Goal: Task Accomplishment & Management: Use online tool/utility

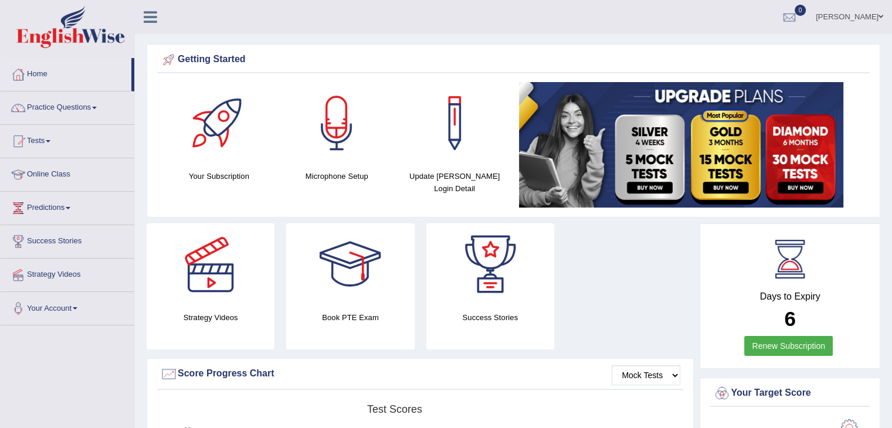
click at [49, 138] on link "Tests" at bounding box center [68, 139] width 134 height 29
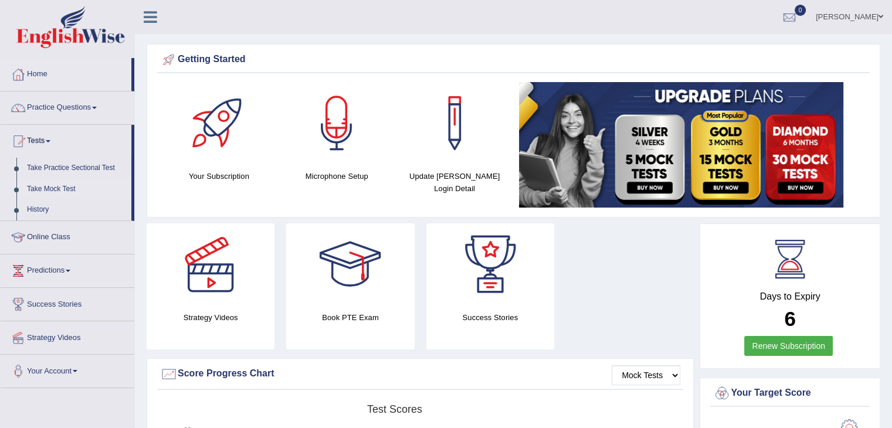
click at [44, 188] on link "Take Mock Test" at bounding box center [77, 189] width 110 height 21
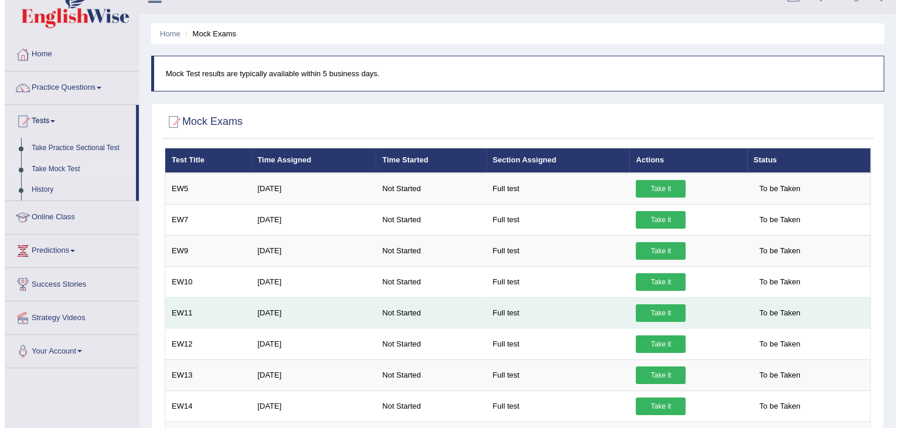
scroll to position [21, 0]
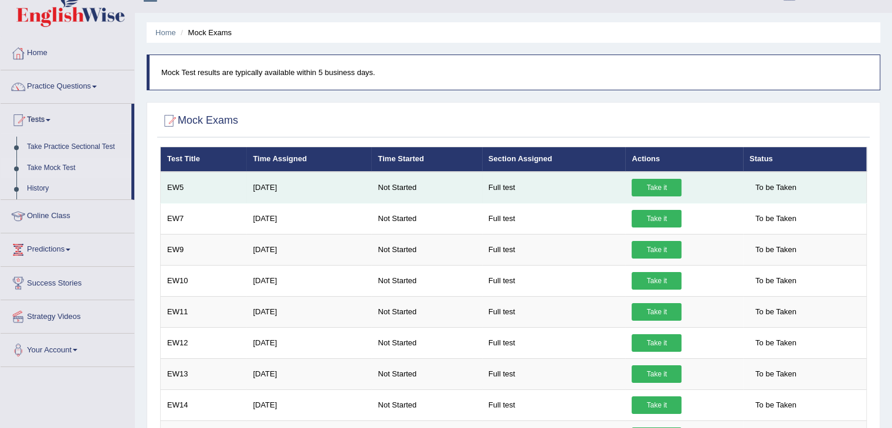
click at [650, 182] on link "Take it" at bounding box center [656, 188] width 50 height 18
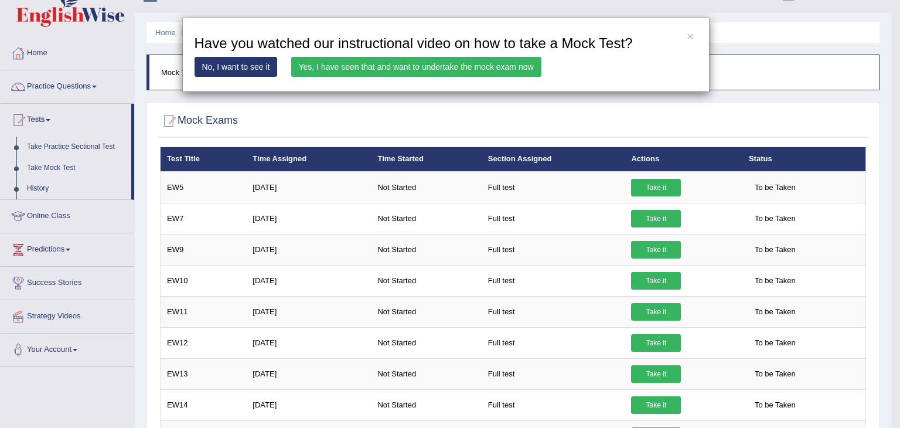
click at [509, 69] on link "Yes, I have seen that and want to undertake the mock exam now" at bounding box center [416, 67] width 250 height 20
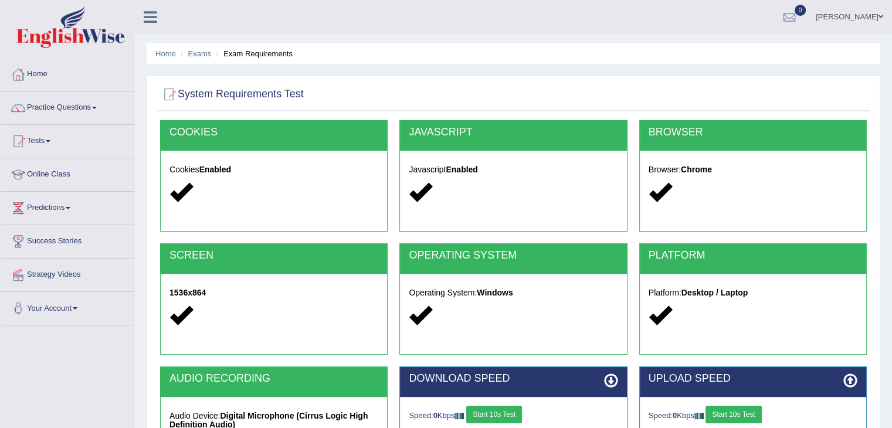
scroll to position [188, 0]
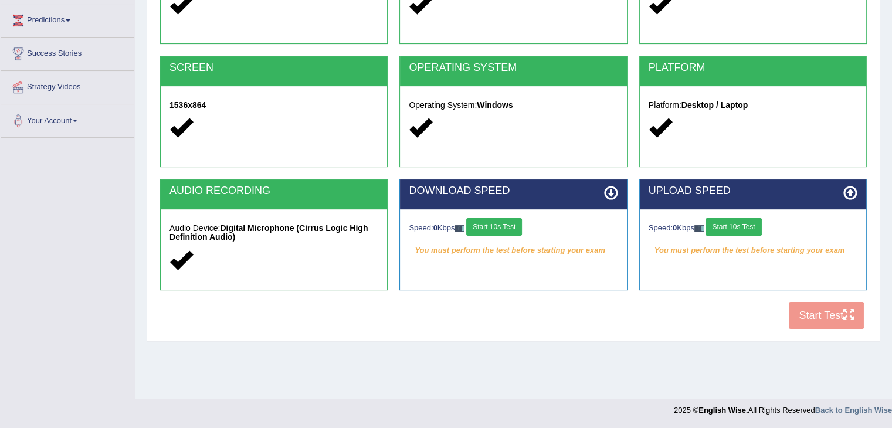
click at [497, 224] on button "Start 10s Test" at bounding box center [494, 227] width 56 height 18
click at [741, 229] on button "Start 10s Test" at bounding box center [733, 227] width 56 height 18
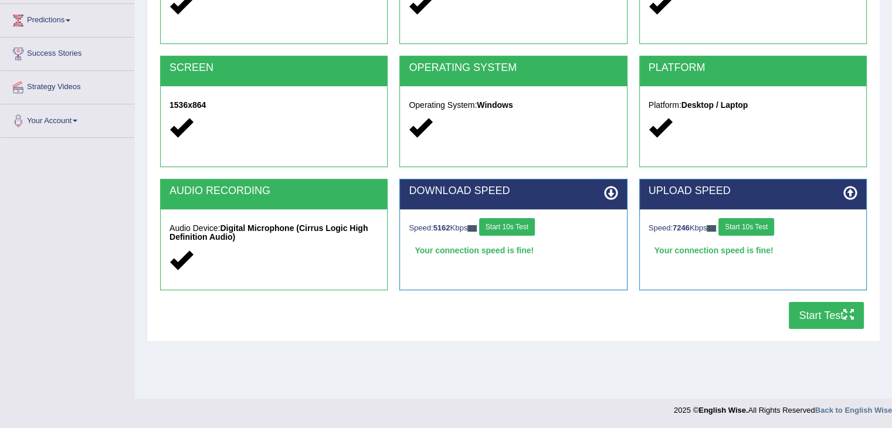
drag, startPoint x: 814, startPoint y: 311, endPoint x: 837, endPoint y: 320, distance: 25.0
click at [837, 320] on button "Start Test" at bounding box center [826, 315] width 75 height 27
